Goal: Use online tool/utility: Use online tool/utility

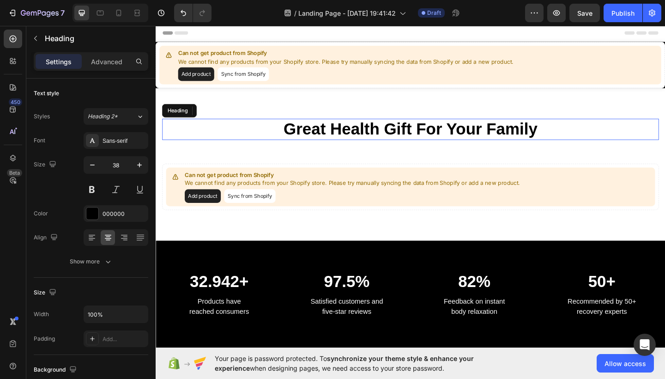
click at [450, 135] on p "Great Health Gift For Your Family" at bounding box center [433, 138] width 539 height 21
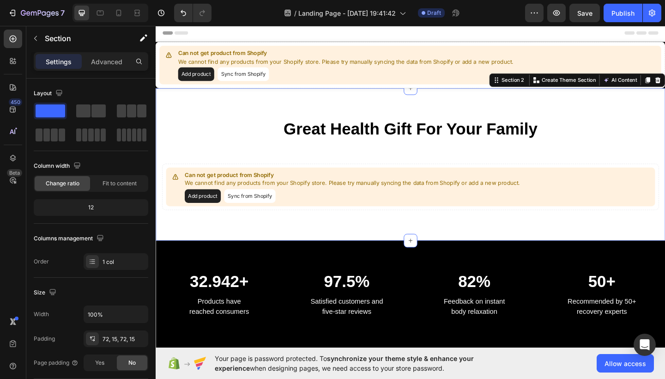
click at [436, 234] on div "Great Health Gift For Your Family Heading Row Can not get product from Shopify …" at bounding box center [433, 177] width 554 height 166
click at [18, 65] on div at bounding box center [13, 61] width 18 height 18
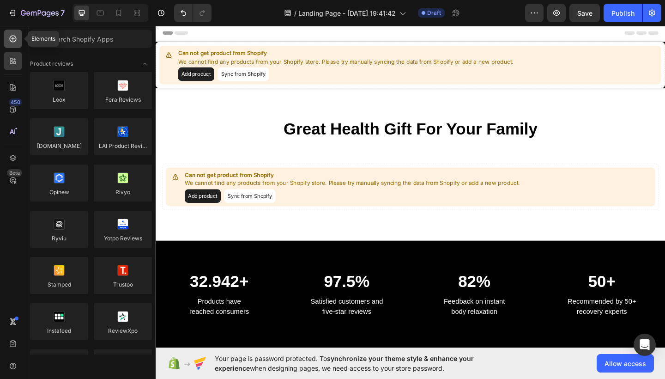
click at [17, 42] on icon at bounding box center [12, 38] width 9 height 9
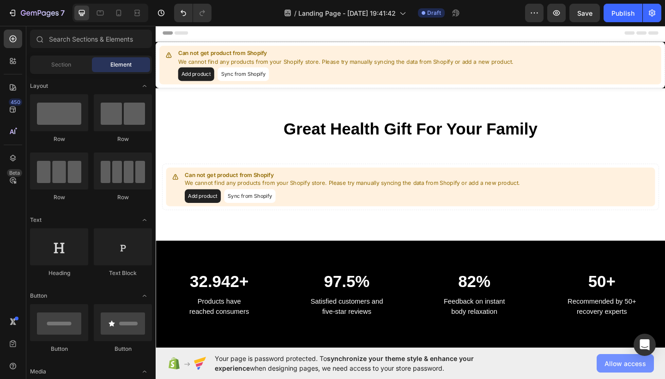
click at [613, 370] on button "Allow access" at bounding box center [625, 363] width 57 height 18
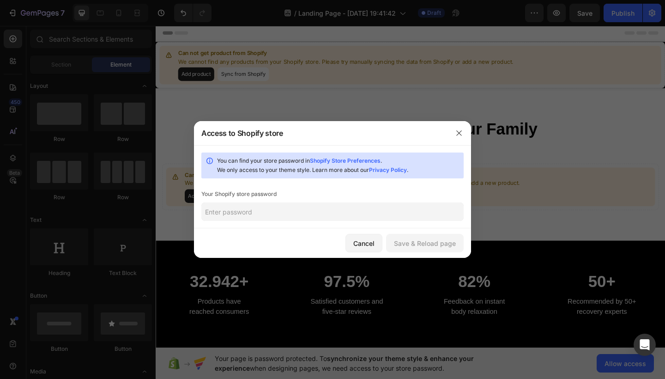
click at [391, 214] on input "text" at bounding box center [332, 211] width 262 height 18
type input "Nicobusiness06"
click at [452, 243] on div "Save & Reload page" at bounding box center [425, 243] width 62 height 10
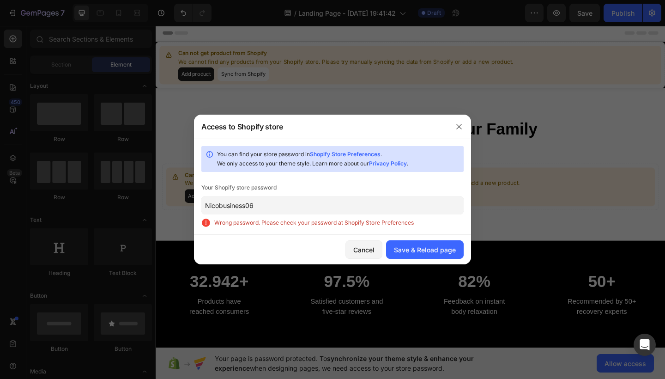
click at [353, 213] on input "Nicobusiness06" at bounding box center [332, 205] width 262 height 18
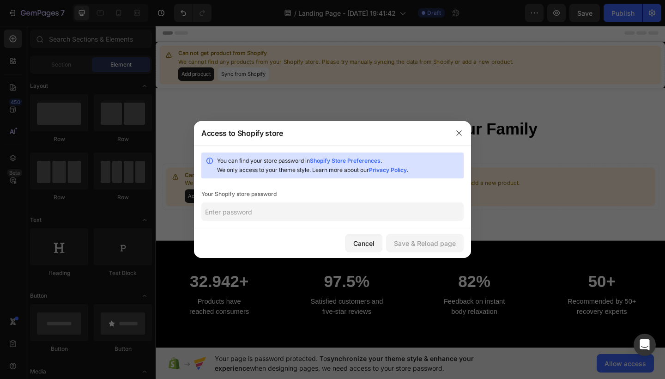
click at [370, 231] on div "Cancel Save & Reload page" at bounding box center [332, 243] width 277 height 30
click at [366, 242] on div "Cancel" at bounding box center [363, 243] width 21 height 10
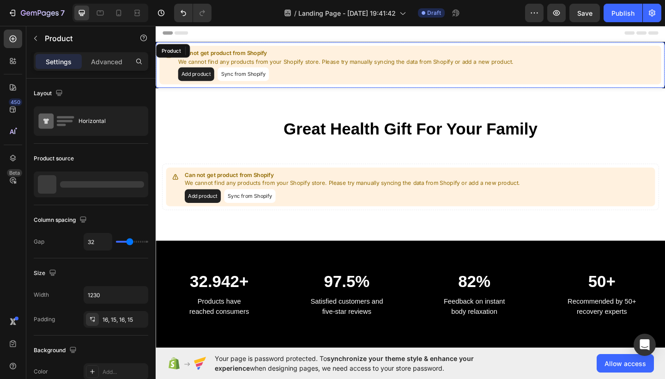
click at [250, 73] on button "Sync from Shopify" at bounding box center [251, 78] width 56 height 15
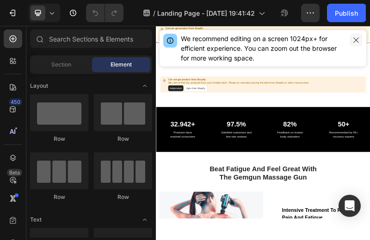
click at [356, 38] on icon "button" at bounding box center [355, 39] width 7 height 7
